Goal: Task Accomplishment & Management: Manage account settings

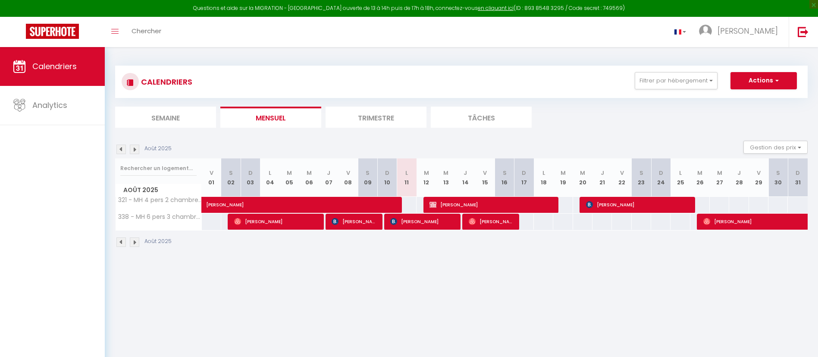
select select
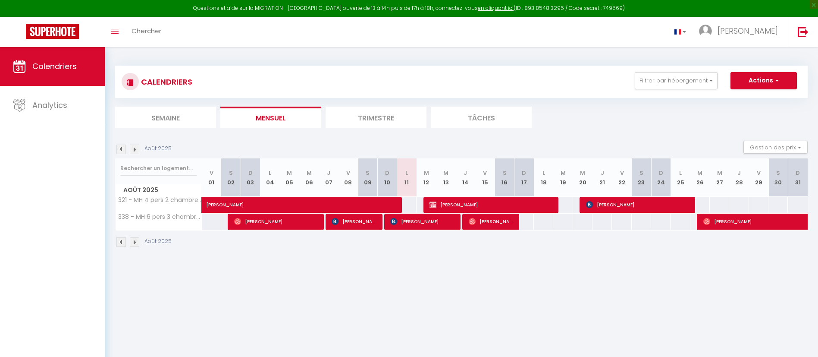
select select
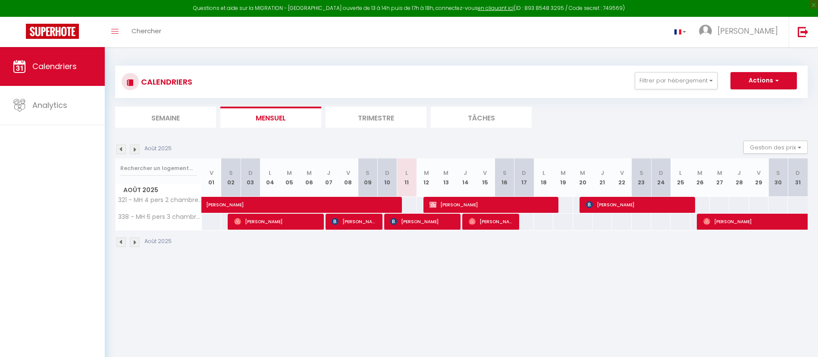
select select
click at [404, 224] on span "[PERSON_NAME]" at bounding box center [422, 221] width 65 height 16
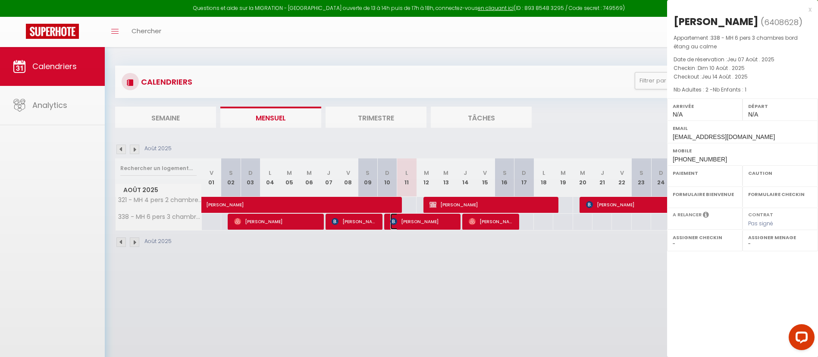
select select "OK"
select select "0"
select select "1"
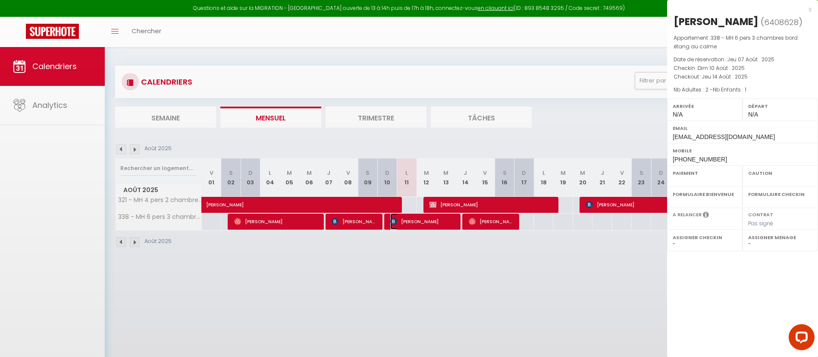
select select
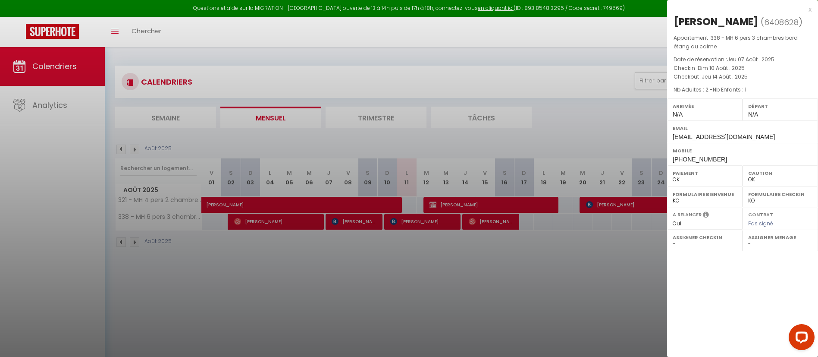
click at [514, 255] on div at bounding box center [409, 178] width 818 height 357
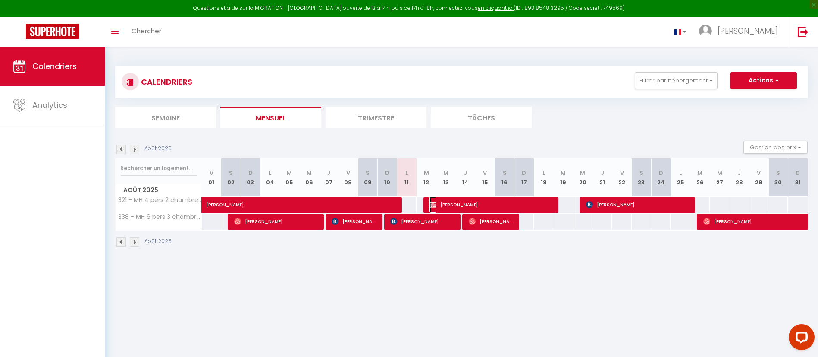
click at [452, 204] on span "[PERSON_NAME]" at bounding box center [491, 204] width 123 height 16
